Goal: Find specific page/section: Find specific page/section

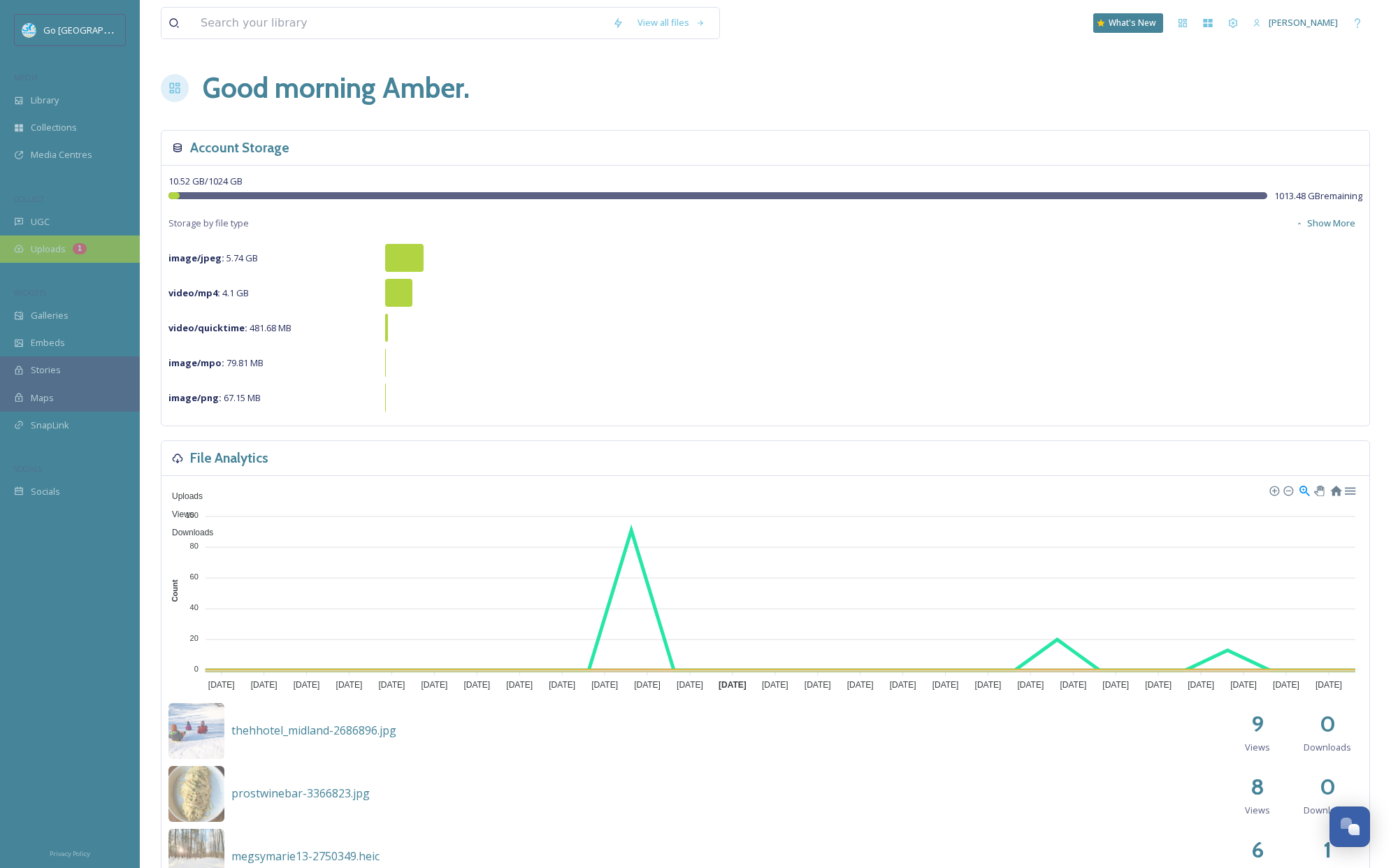
click at [70, 236] on div "Uploads 1" at bounding box center [70, 249] width 140 height 28
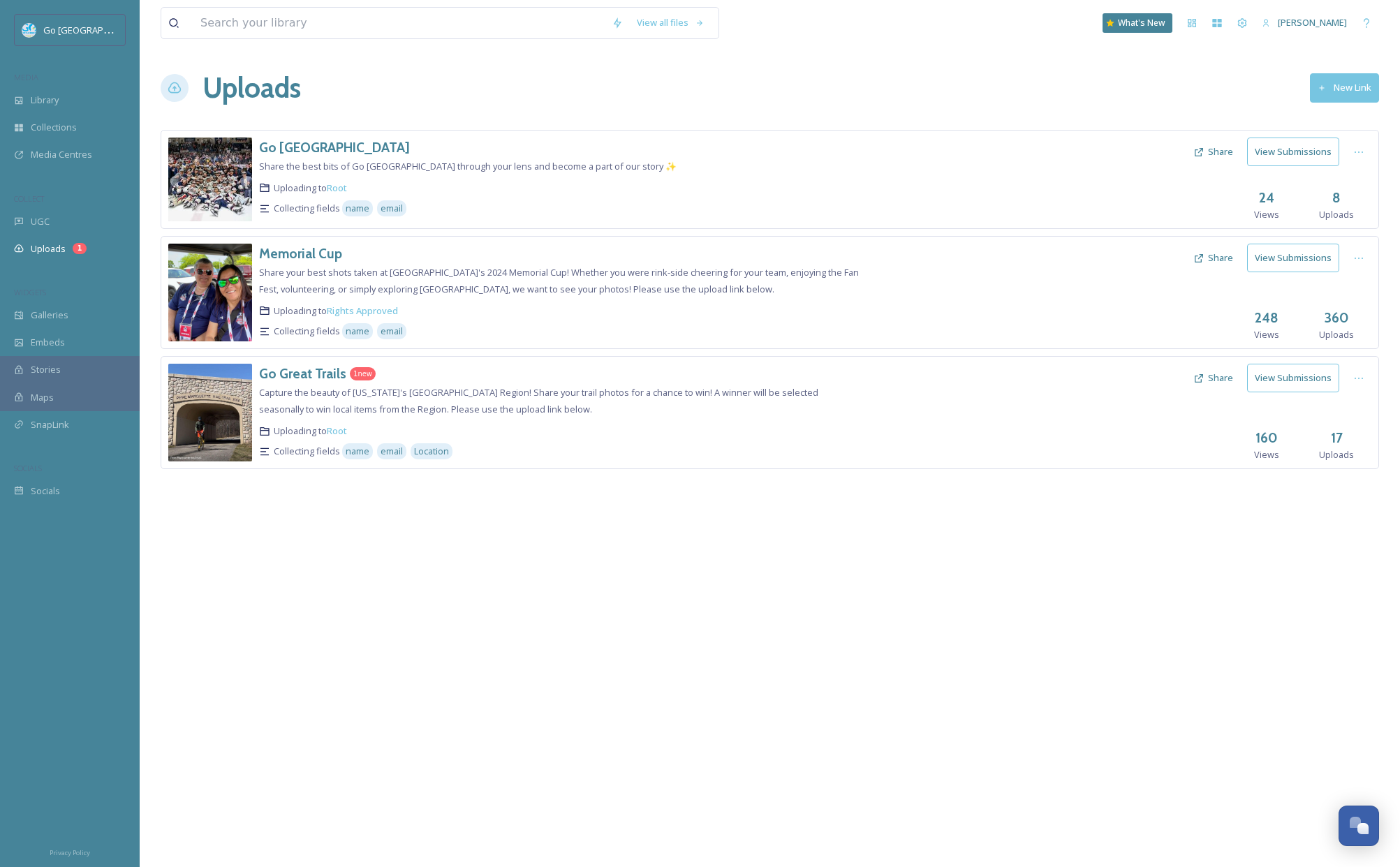
click at [1285, 379] on button "View Submissions" at bounding box center [1293, 378] width 92 height 28
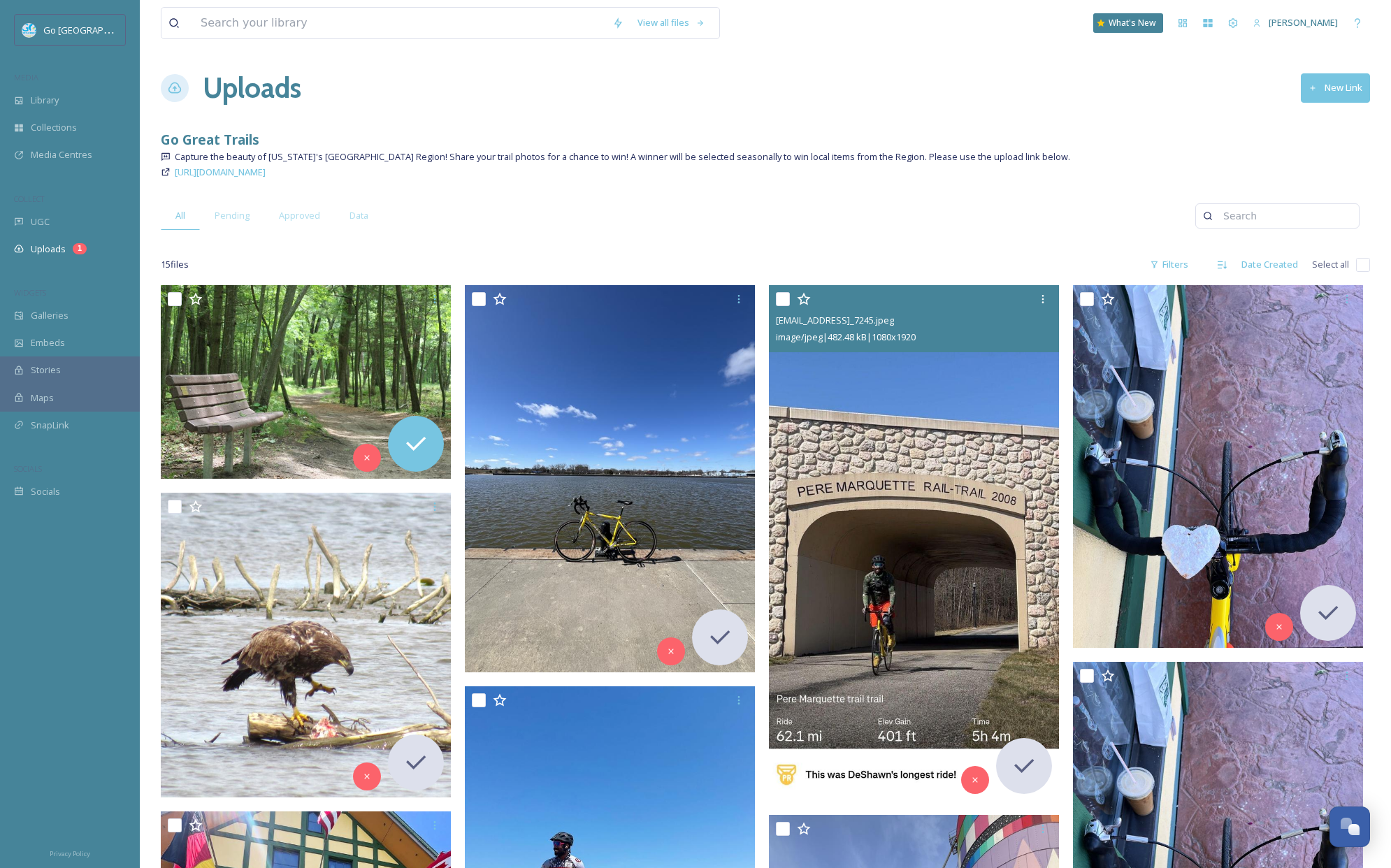
click at [968, 494] on img at bounding box center [914, 543] width 290 height 516
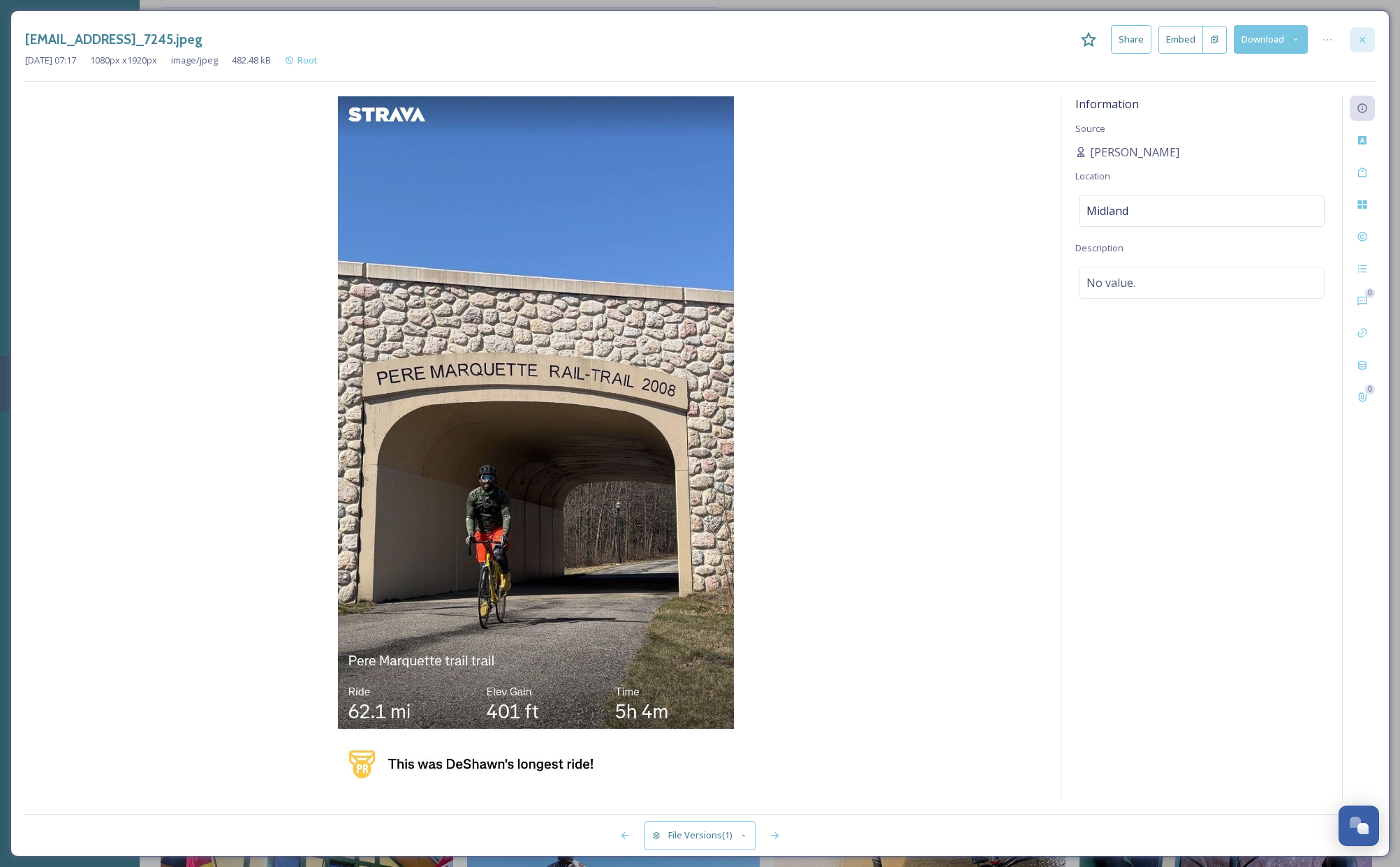
click at [1365, 35] on icon at bounding box center [1362, 40] width 11 height 11
